Goal: Contribute content

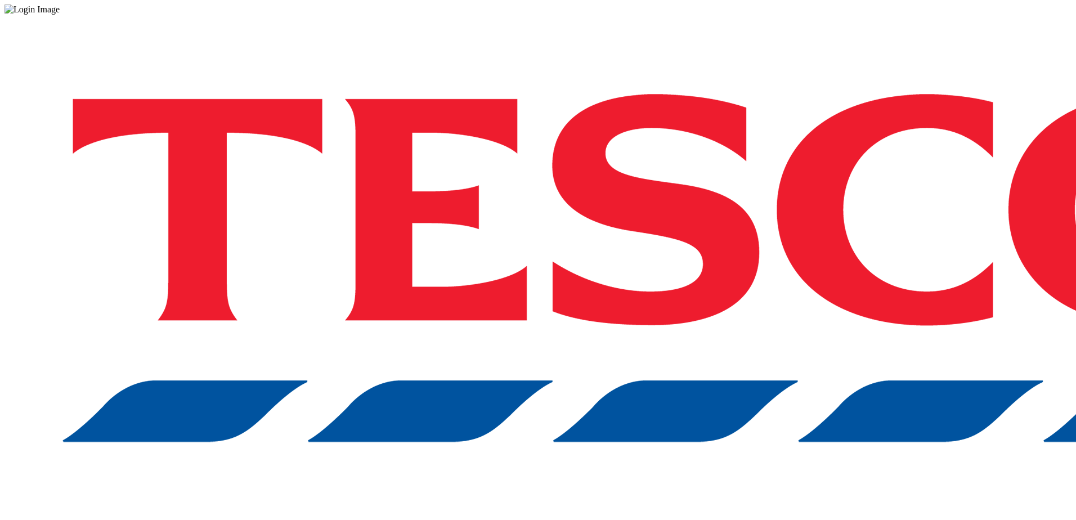
click at [789, 314] on div "Log in to the Spectra’s dashboard using [PERSON_NAME]’s credentials. If you don…" at bounding box center [538, 295] width 1067 height 560
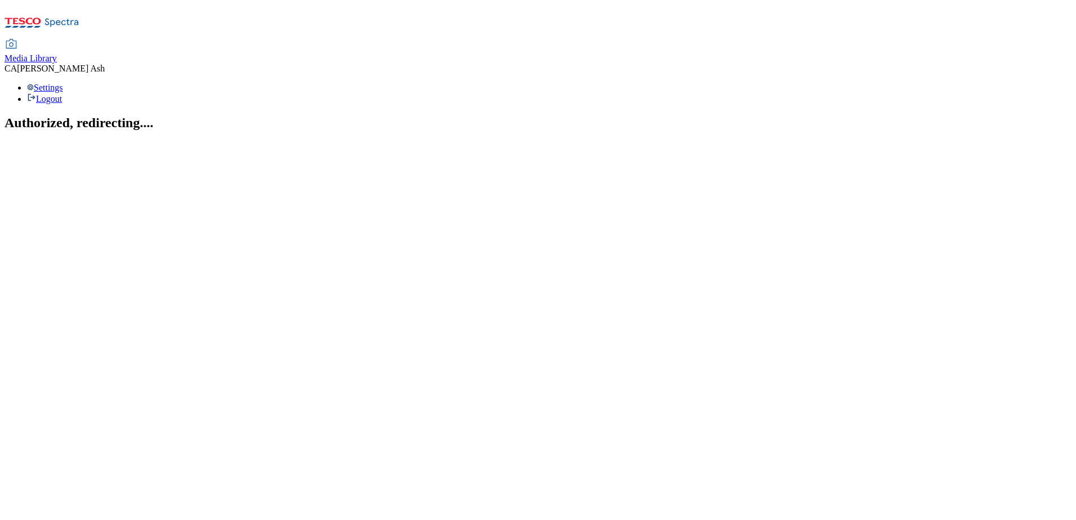
click at [57, 53] on div "Media Library" at bounding box center [31, 58] width 52 height 10
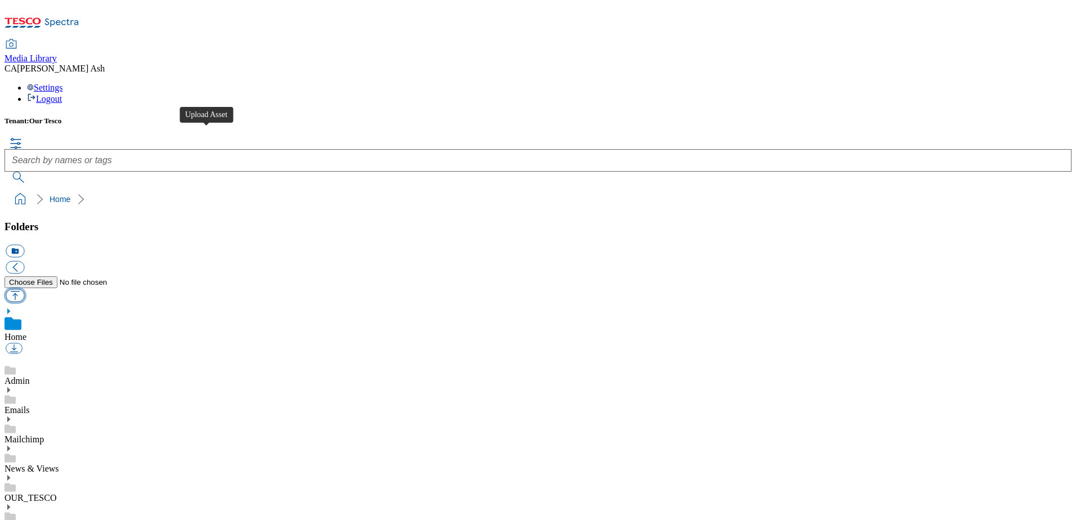
click at [24, 289] on button "button" at bounding box center [15, 295] width 19 height 13
click at [132, 445] on div "News & Views" at bounding box center [538, 459] width 1067 height 29
click at [24, 289] on button "button" at bounding box center [15, 295] width 19 height 13
type input "C:\fakepath\Travel Colleague Competition- TCs_ (002).pdf"
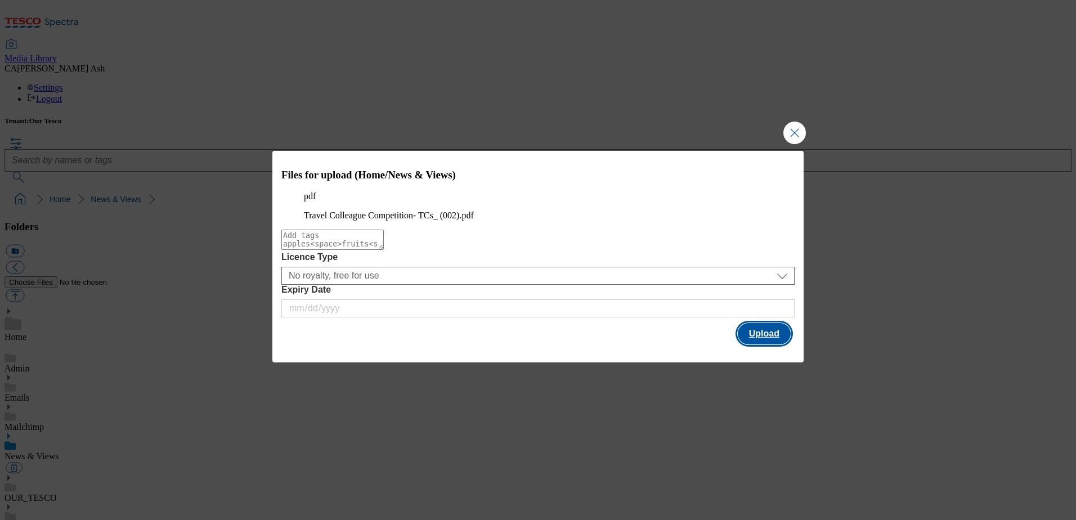
click at [765, 345] on button "Upload" at bounding box center [764, 333] width 53 height 21
